Goal: Register for event/course

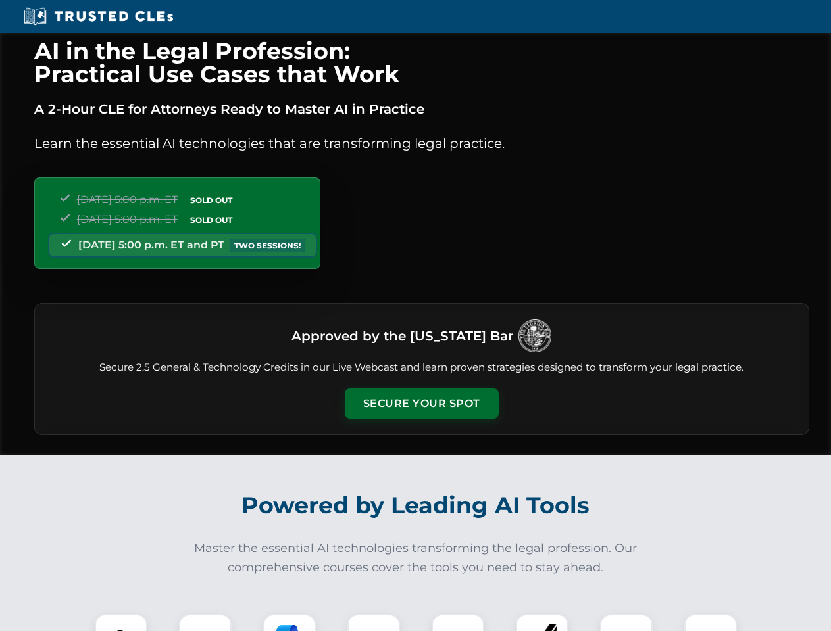
click at [421, 404] on button "Secure Your Spot" at bounding box center [422, 404] width 154 height 30
click at [121, 623] on img at bounding box center [121, 640] width 38 height 38
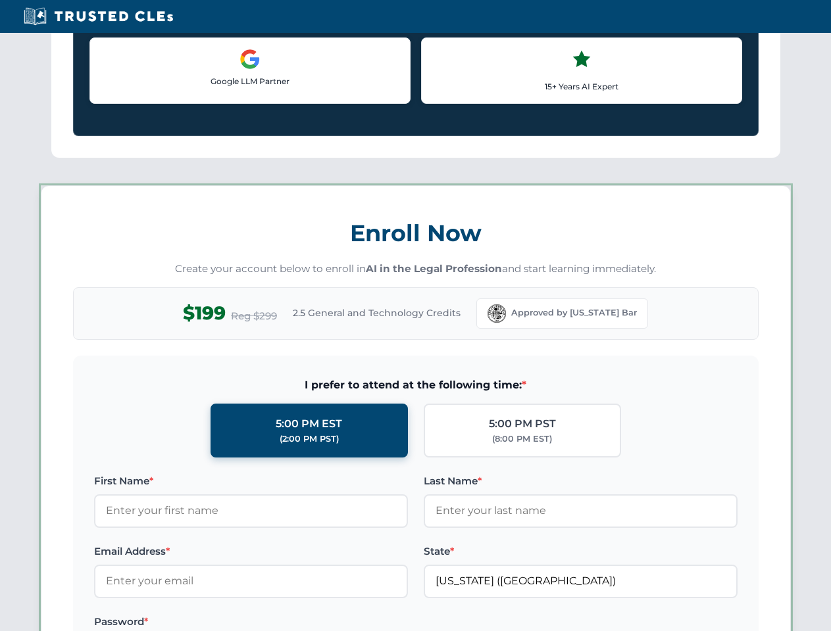
click at [289, 623] on label "Password *" at bounding box center [251, 622] width 314 height 16
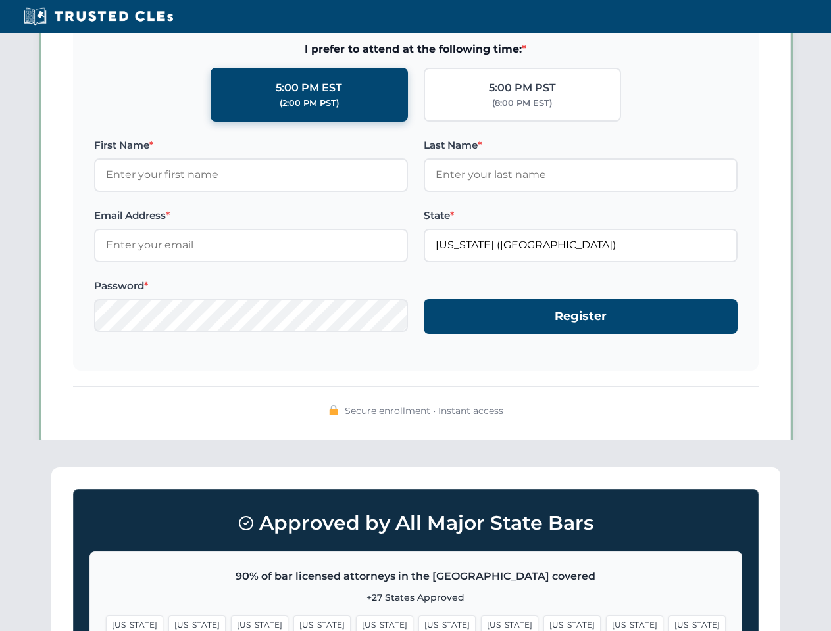
click at [606, 623] on span "[US_STATE]" at bounding box center [634, 625] width 57 height 19
